Goal: Task Accomplishment & Management: Complete application form

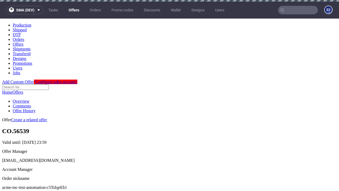
scroll to position [2, 0]
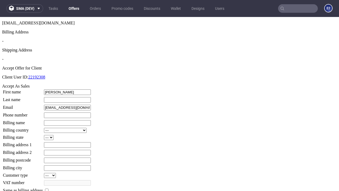
type input "Denis"
type input "McGlynn"
type input "1509813888"
type input "Ressie_Smith33"
select select "13"
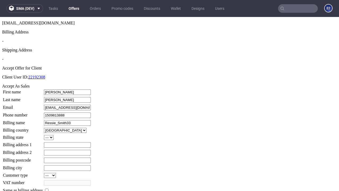
type input "Ressie_Smith33"
type input "829 Vinnie Side"
select select "132"
type input "829 Vinnie Side"
type input "AU77 4ER"
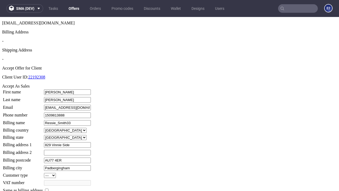
type input "Padbergingham"
click at [48, 188] on input "checkbox" at bounding box center [46, 189] width 3 height 3
checkbox input "true"
type input "Ressie_Smith33"
select select "13"
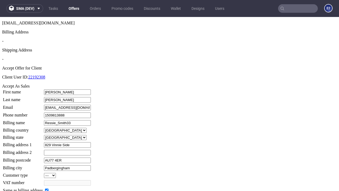
type input "829 Vinnie Side"
type input "AU77 4ER"
type input "Padbergingham"
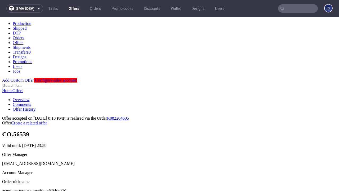
scroll to position [195, 0]
